Goal: Task Accomplishment & Management: Manage account settings

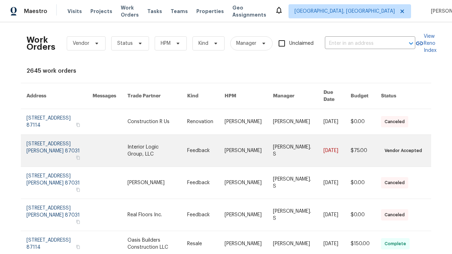
click at [225, 141] on link at bounding box center [205, 151] width 37 height 32
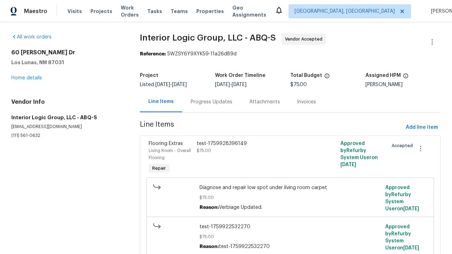
click at [290, 158] on div "test-1759928396149 $75.00" at bounding box center [255, 158] width 120 height 40
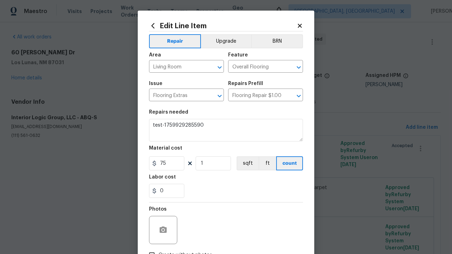
type textarea "test-1759928396149"
click at [152, 249] on input "Create without photos" at bounding box center [151, 255] width 13 height 13
checkbox input "true"
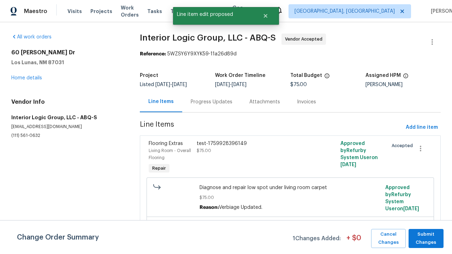
click at [426, 238] on span "Submit Changes" at bounding box center [426, 239] width 28 height 16
